Goal: Use online tool/utility: Utilize a website feature to perform a specific function

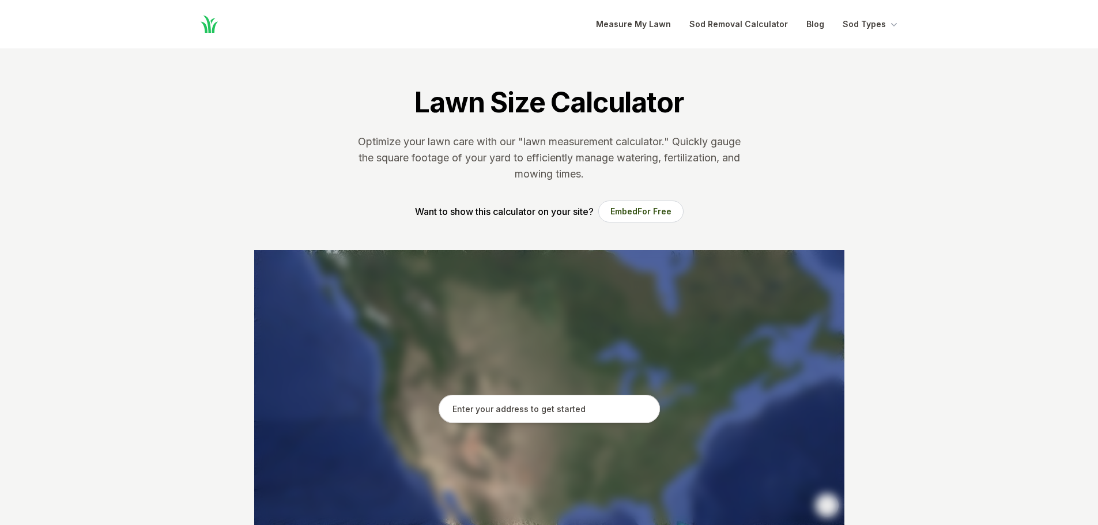
click at [539, 411] on input "text" at bounding box center [549, 409] width 221 height 29
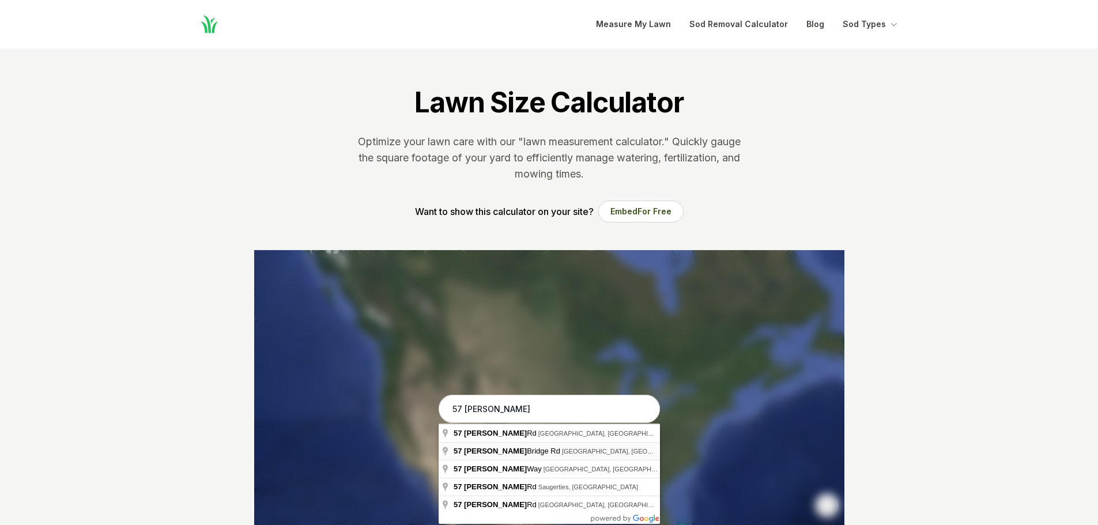
type input "[STREET_ADDRESS][PERSON_NAME]"
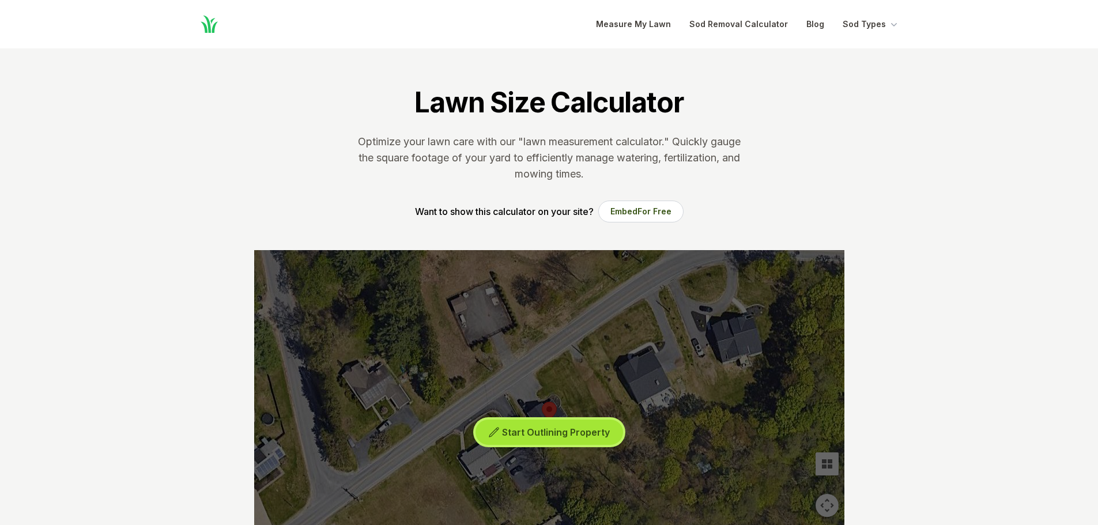
click at [529, 431] on span "Start Outlining Property" at bounding box center [556, 433] width 108 height 12
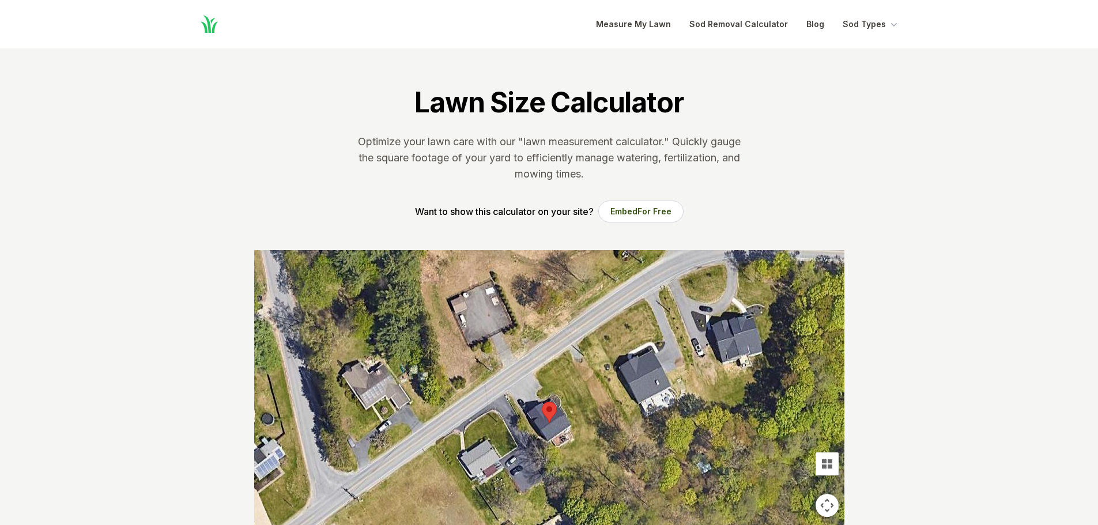
scroll to position [58, 0]
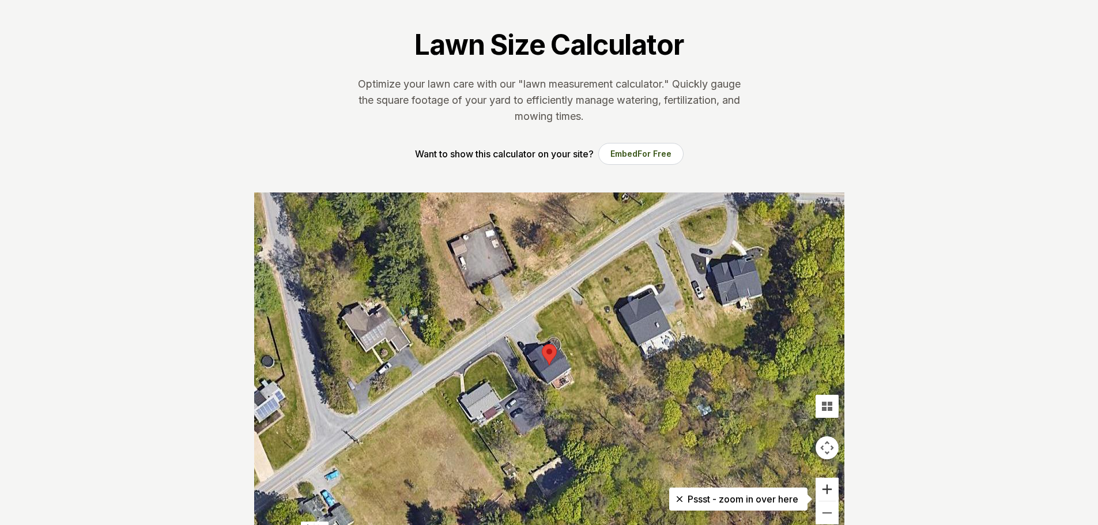
click at [829, 489] on button "Zoom in" at bounding box center [827, 489] width 23 height 23
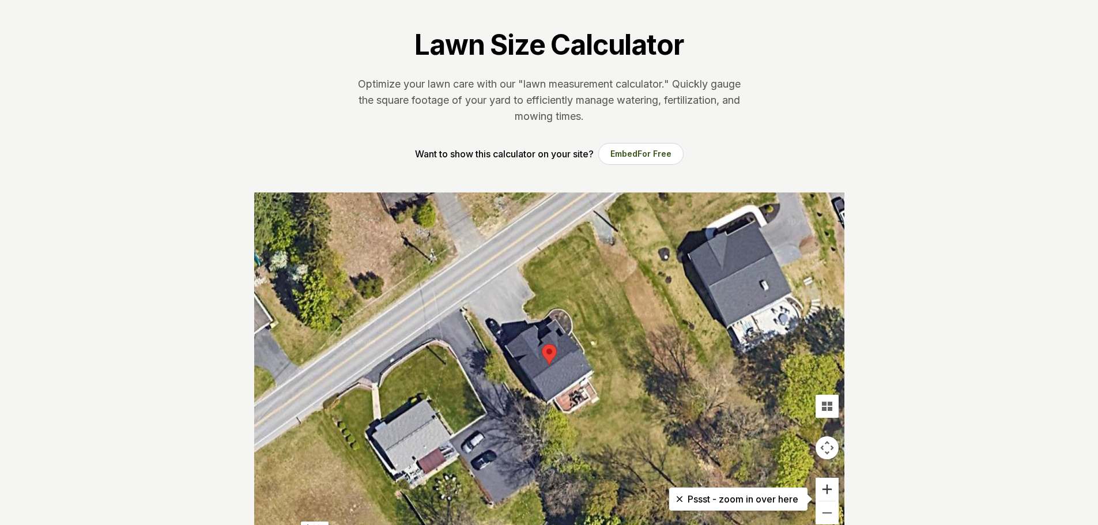
click at [829, 489] on button "Zoom in" at bounding box center [827, 489] width 23 height 23
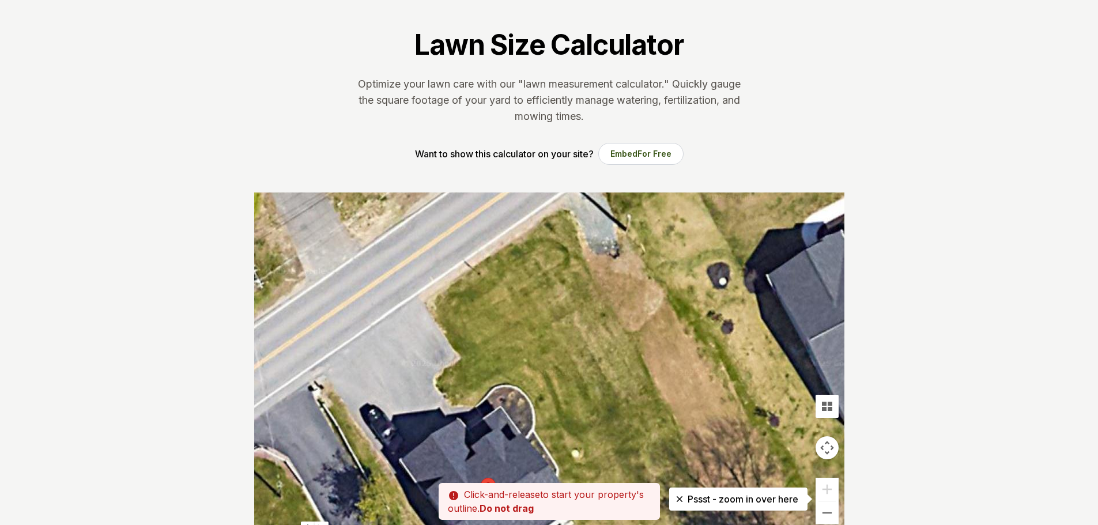
drag, startPoint x: 651, startPoint y: 319, endPoint x: 589, endPoint y: 459, distance: 152.8
click at [589, 459] on div at bounding box center [549, 366] width 590 height 346
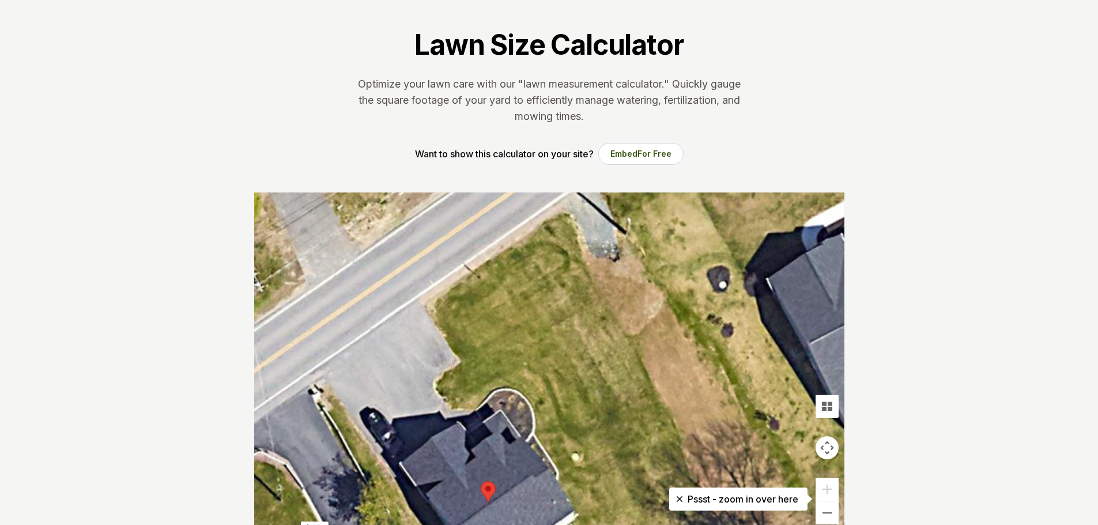
click at [564, 212] on div at bounding box center [549, 366] width 590 height 346
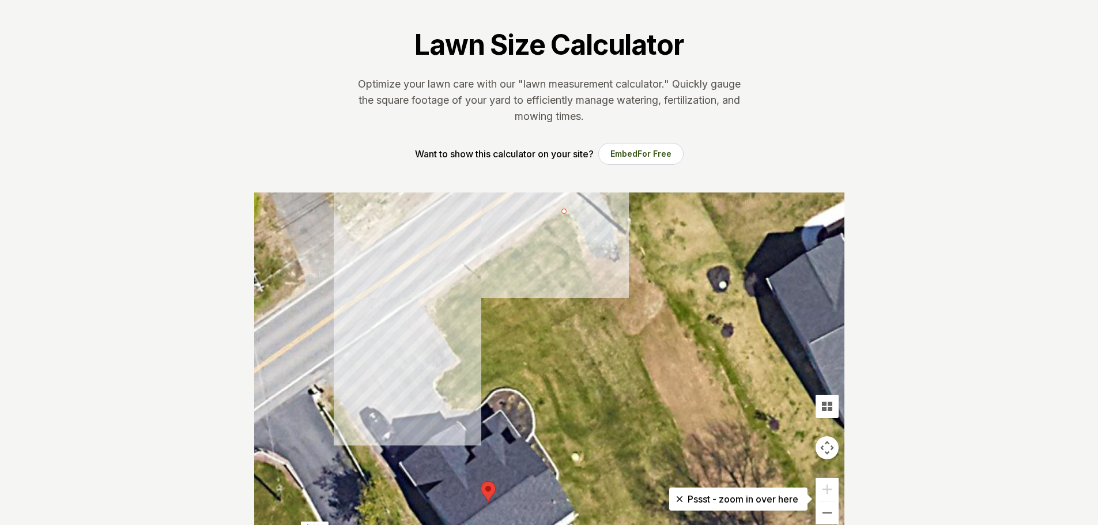
click at [426, 306] on div at bounding box center [549, 366] width 590 height 346
click at [465, 366] on div at bounding box center [549, 366] width 590 height 346
click at [436, 383] on div at bounding box center [549, 366] width 590 height 346
click at [452, 408] on div at bounding box center [549, 366] width 590 height 346
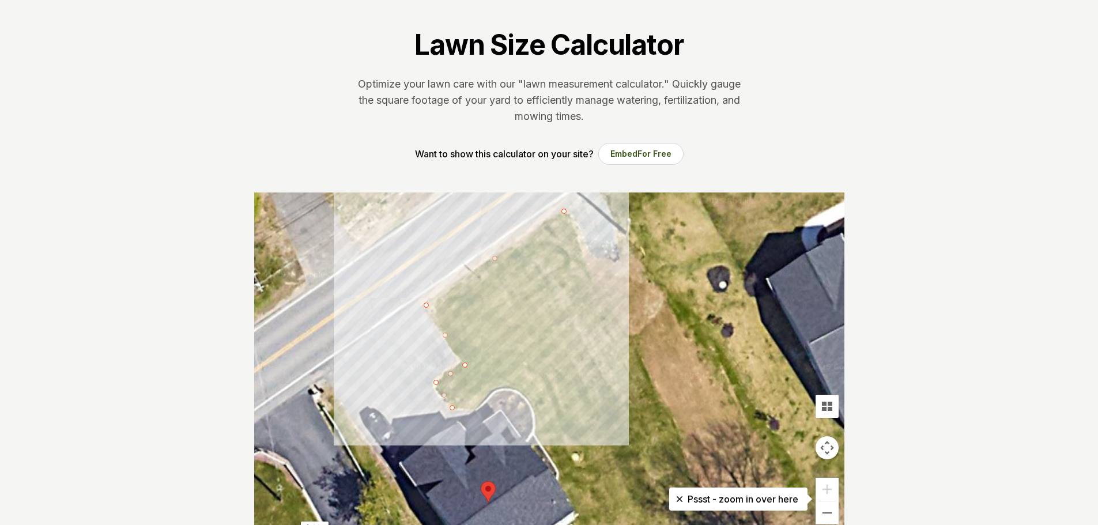
click at [473, 409] on div at bounding box center [549, 366] width 590 height 346
click at [498, 387] on div at bounding box center [549, 366] width 590 height 346
click at [517, 389] on div at bounding box center [549, 366] width 590 height 346
click at [537, 415] on div at bounding box center [549, 366] width 590 height 346
click at [536, 435] on div at bounding box center [549, 366] width 590 height 346
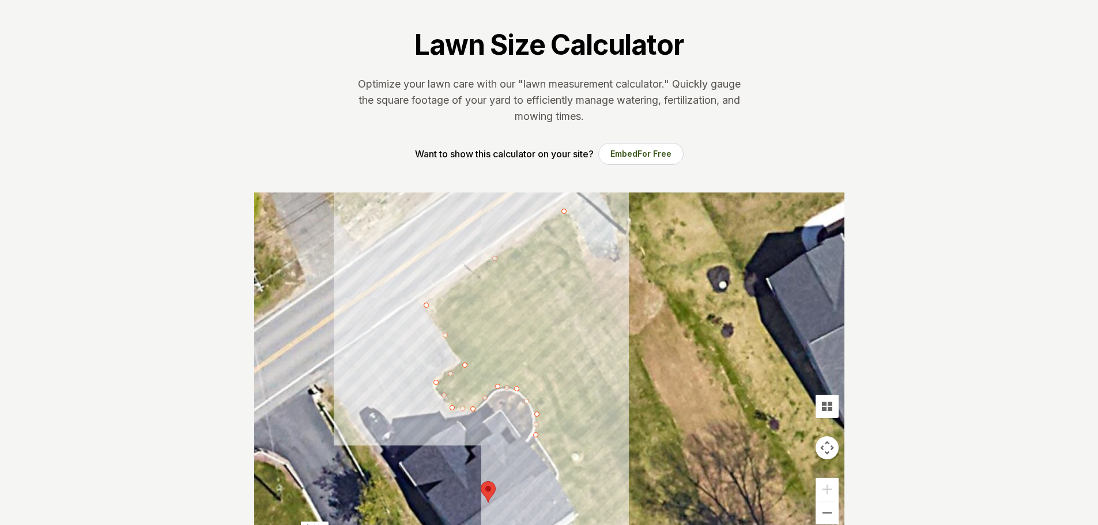
click at [563, 480] on div at bounding box center [549, 366] width 590 height 346
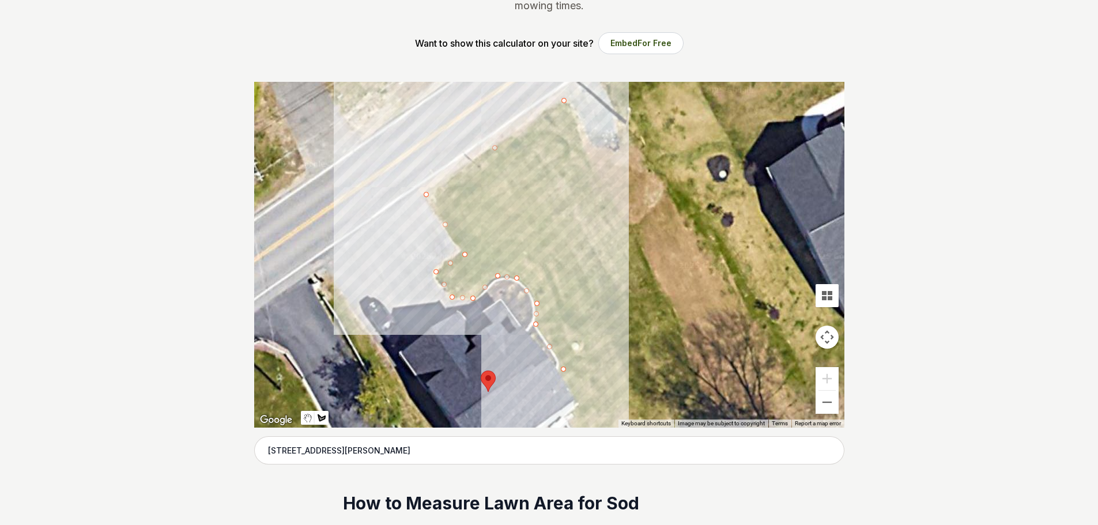
scroll to position [173, 0]
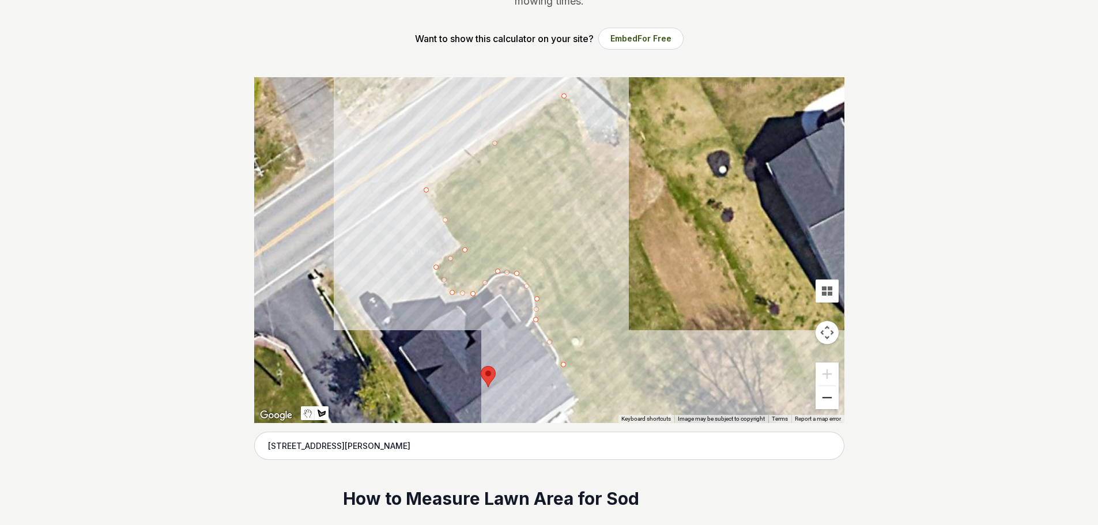
click at [823, 404] on button "Zoom out" at bounding box center [827, 397] width 23 height 23
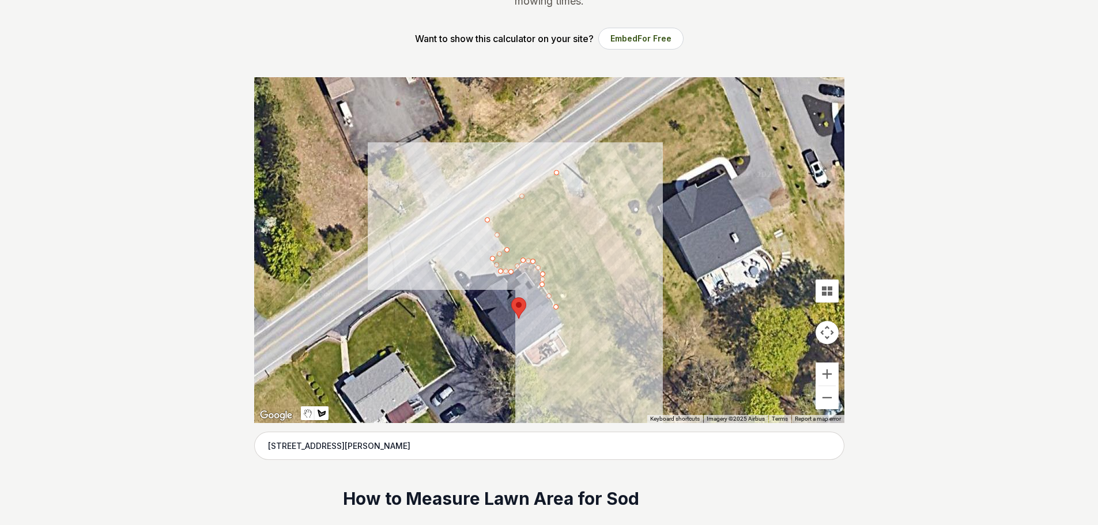
click at [564, 327] on div at bounding box center [549, 250] width 590 height 346
click at [572, 350] on div at bounding box center [549, 250] width 590 height 346
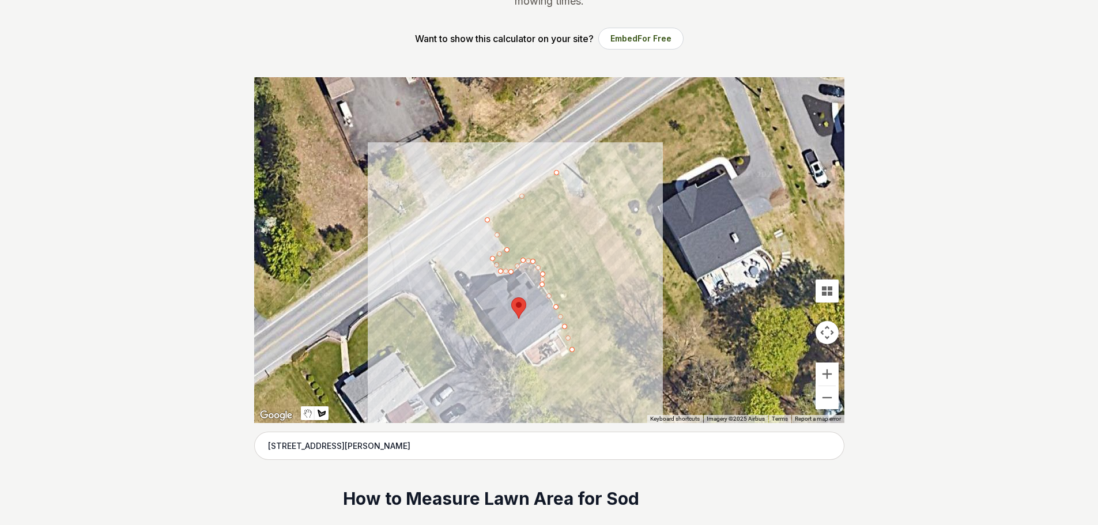
click at [519, 390] on div at bounding box center [549, 250] width 590 height 346
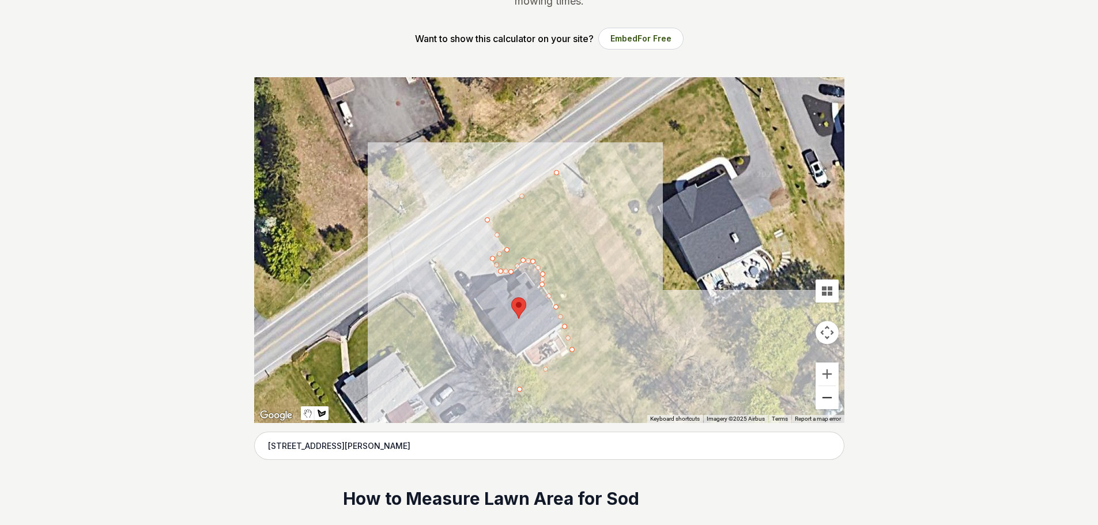
click at [821, 404] on button "Zoom out" at bounding box center [827, 397] width 23 height 23
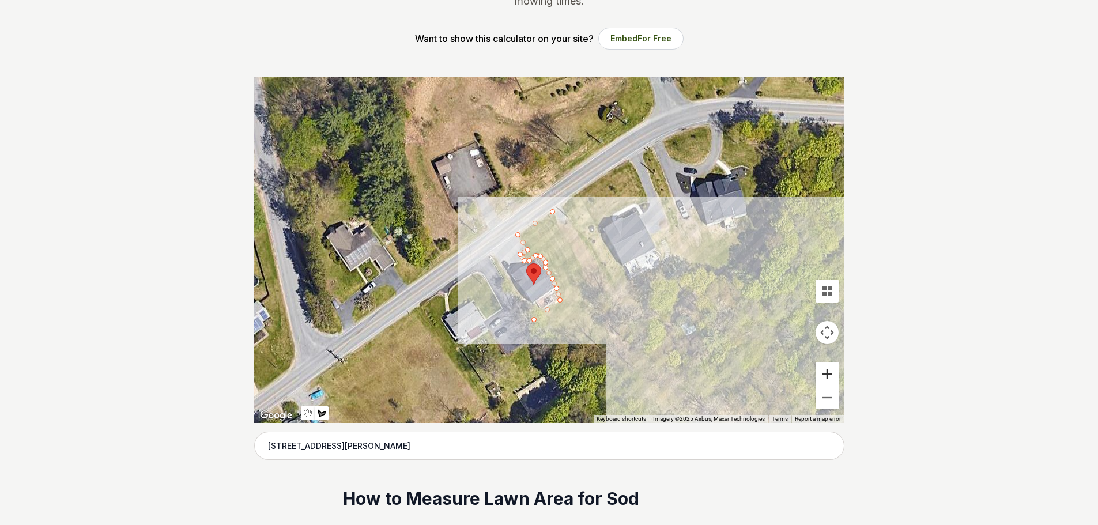
click at [826, 375] on button "Zoom in" at bounding box center [827, 374] width 23 height 23
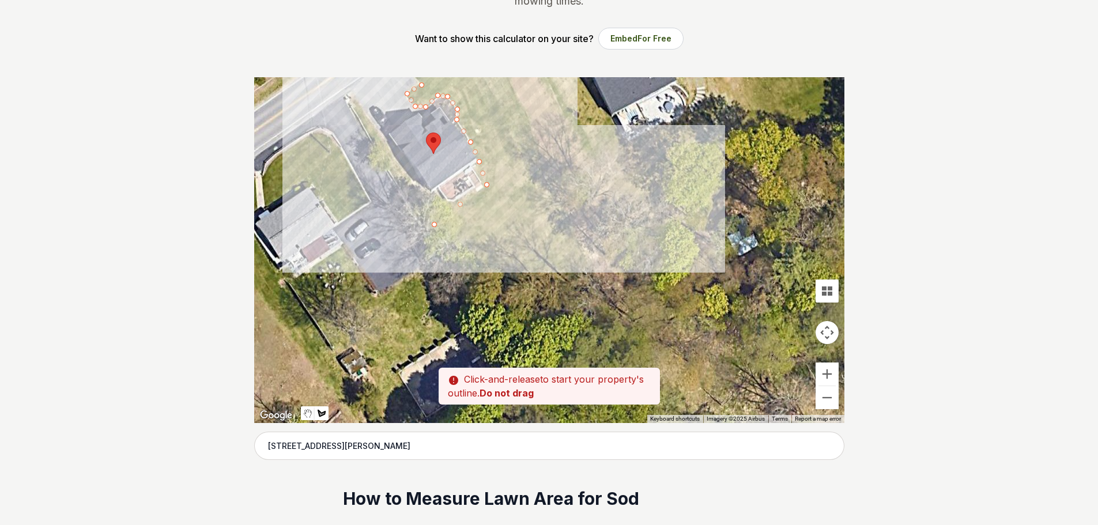
drag, startPoint x: 699, startPoint y: 369, endPoint x: 608, endPoint y: 200, distance: 191.7
click at [608, 200] on div at bounding box center [549, 250] width 590 height 346
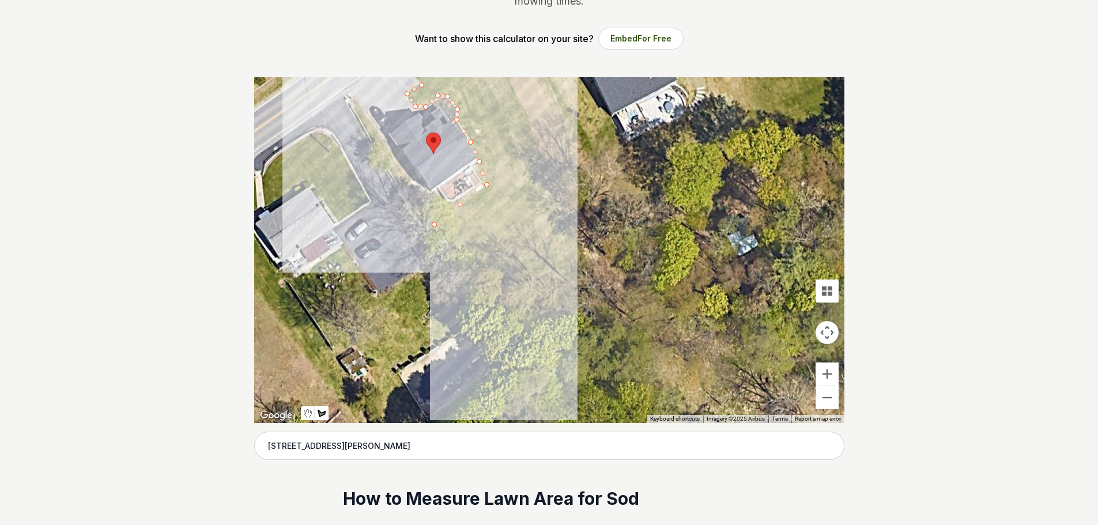
click at [508, 341] on div at bounding box center [549, 250] width 590 height 346
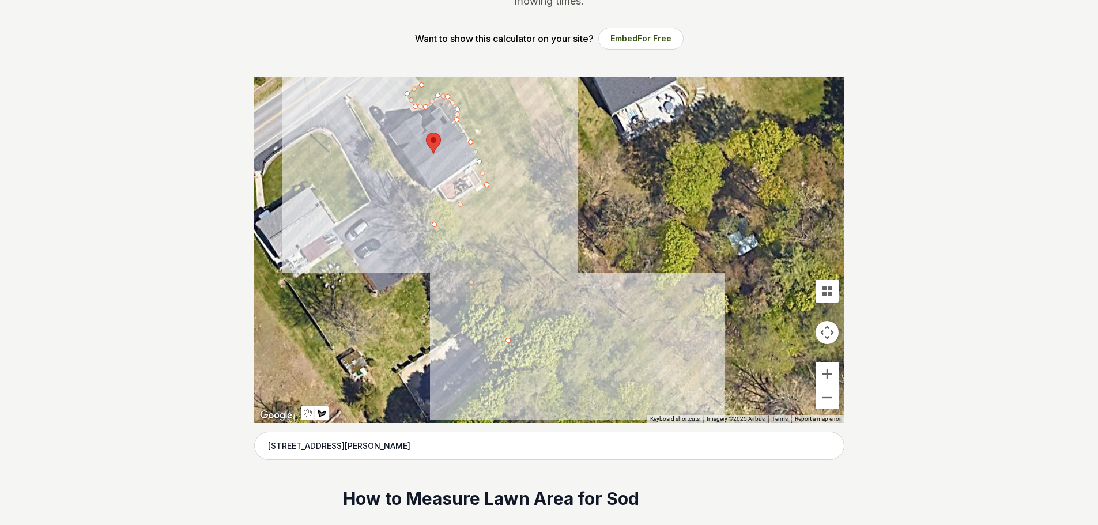
click at [592, 283] on div at bounding box center [549, 250] width 590 height 346
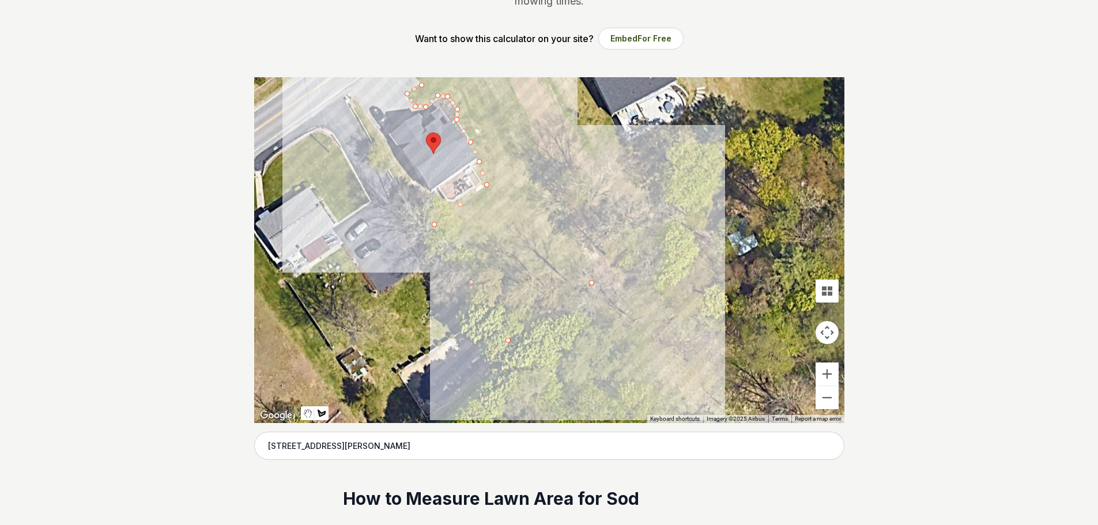
click at [592, 265] on div at bounding box center [549, 250] width 590 height 346
click at [563, 207] on div at bounding box center [549, 250] width 590 height 346
click at [579, 193] on div at bounding box center [549, 250] width 590 height 346
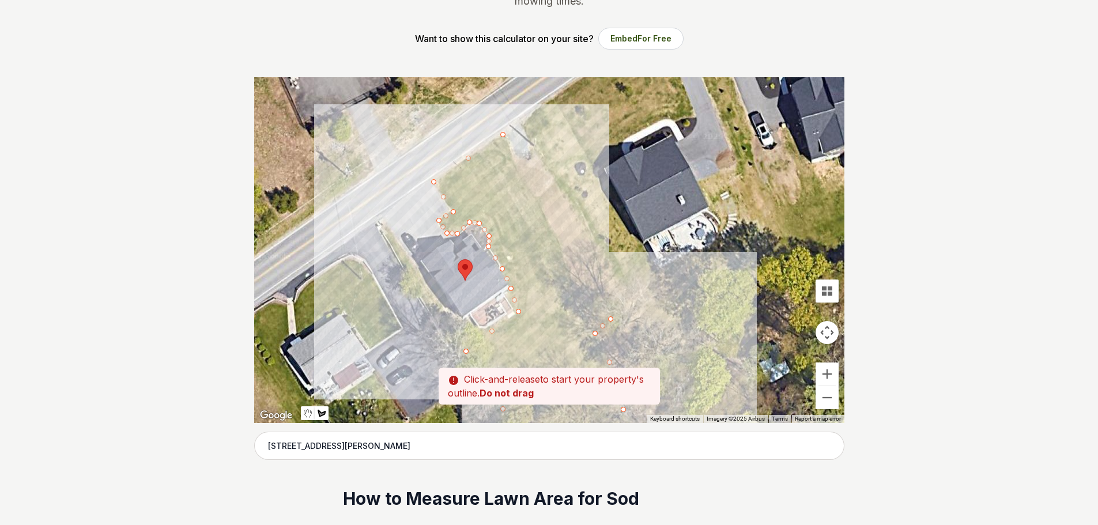
drag, startPoint x: 601, startPoint y: 148, endPoint x: 632, endPoint y: 276, distance: 131.9
click at [632, 276] on div at bounding box center [549, 250] width 590 height 346
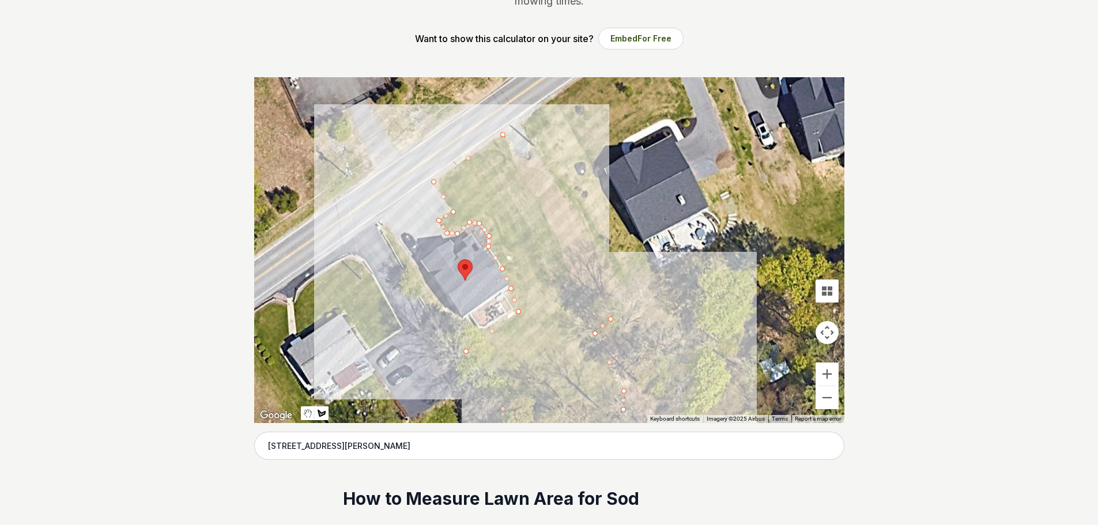
click at [617, 311] on div at bounding box center [549, 250] width 590 height 346
click at [622, 309] on div at bounding box center [549, 250] width 590 height 346
click at [529, 158] on div at bounding box center [549, 250] width 590 height 346
click at [518, 159] on div at bounding box center [549, 250] width 590 height 346
click at [504, 134] on div at bounding box center [549, 250] width 590 height 346
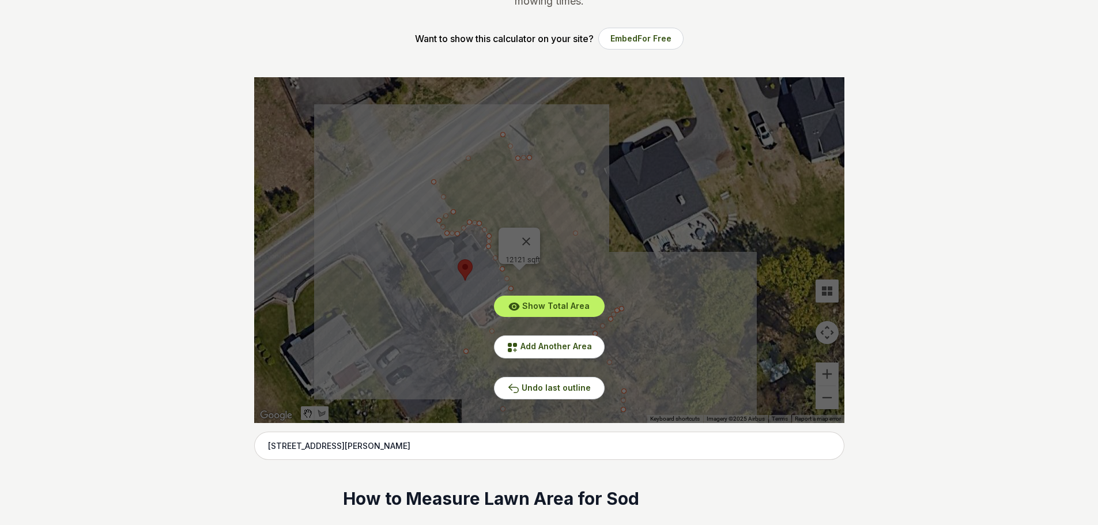
click at [533, 235] on div "Show Total Area Add Another Area Undo last outline" at bounding box center [549, 250] width 590 height 346
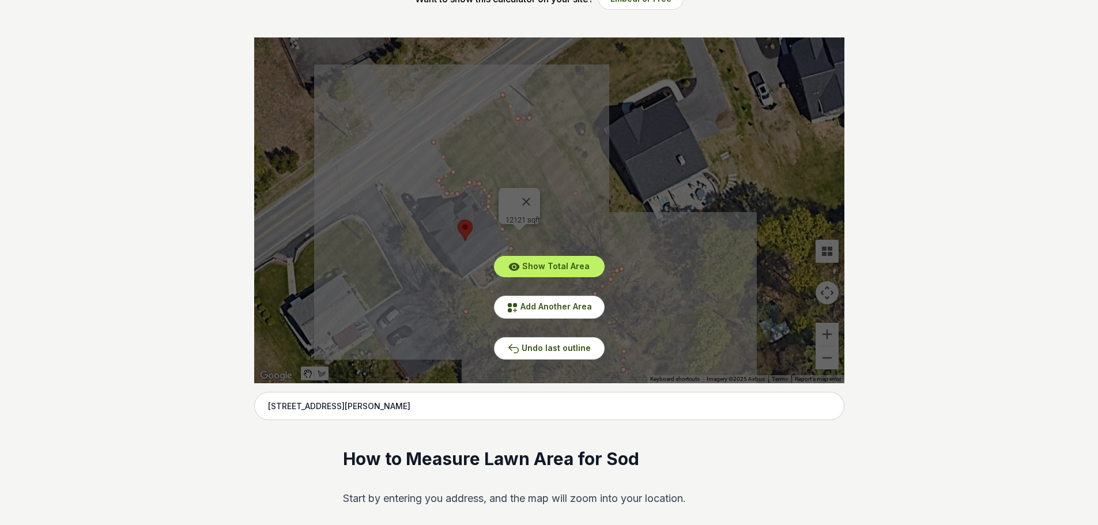
scroll to position [231, 0]
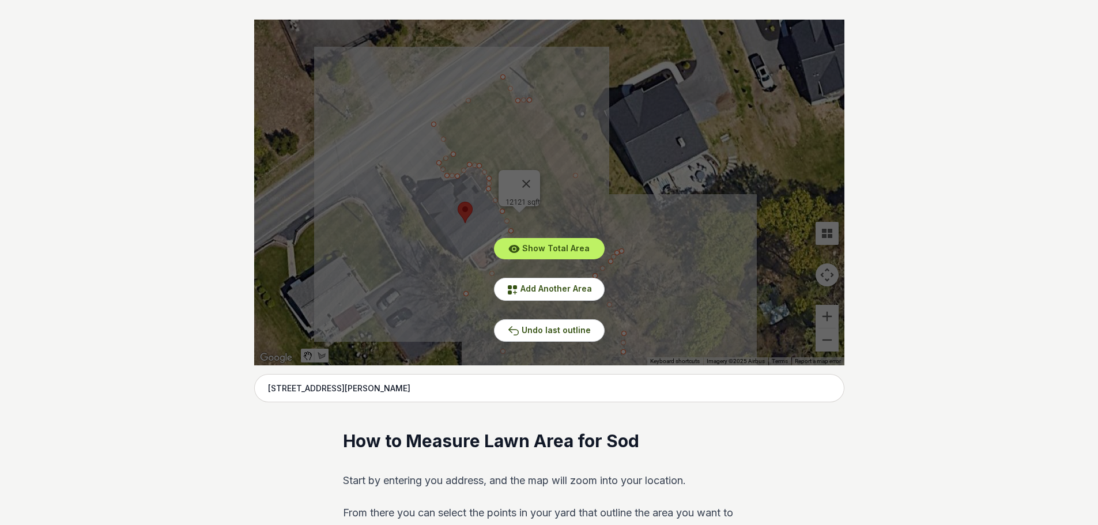
click at [408, 287] on div "Show Total Area Add Another Area Undo last outline" at bounding box center [549, 193] width 590 height 346
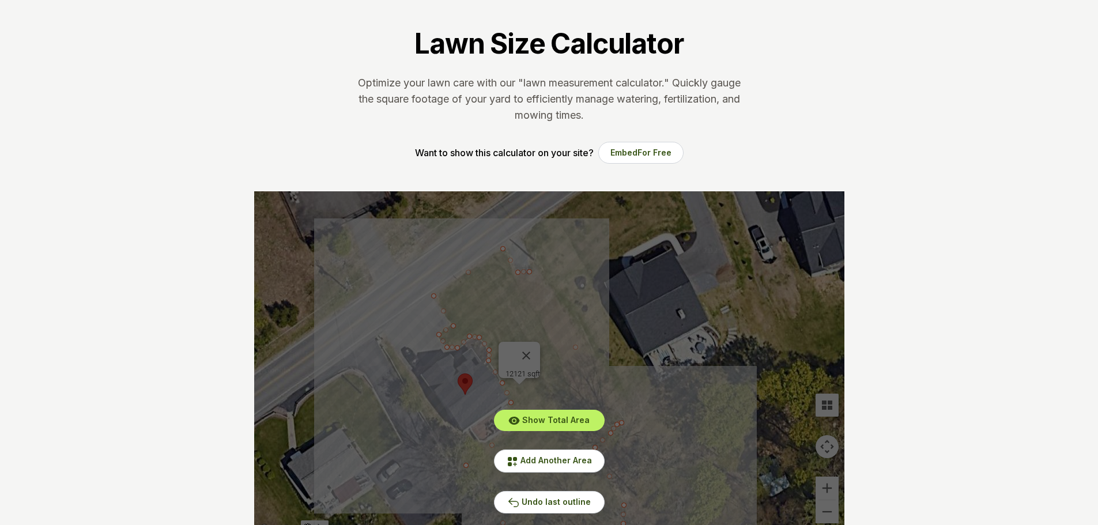
scroll to position [58, 0]
